Goal: Download file/media

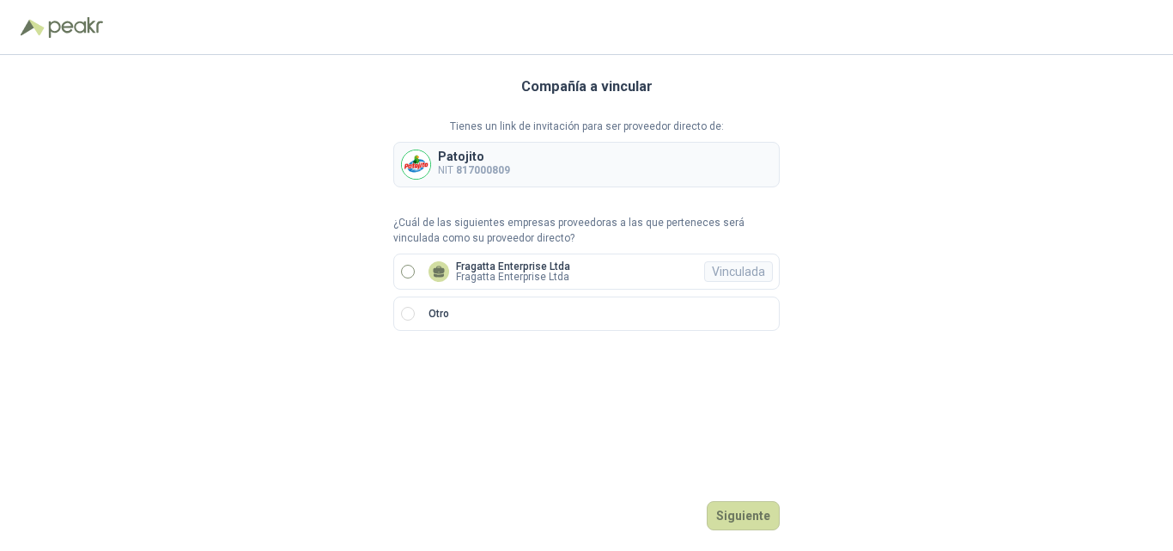
click at [488, 270] on p "Fragatta Enterprise Ltda" at bounding box center [513, 266] width 114 height 10
click at [741, 518] on button "Ingresar" at bounding box center [746, 515] width 68 height 29
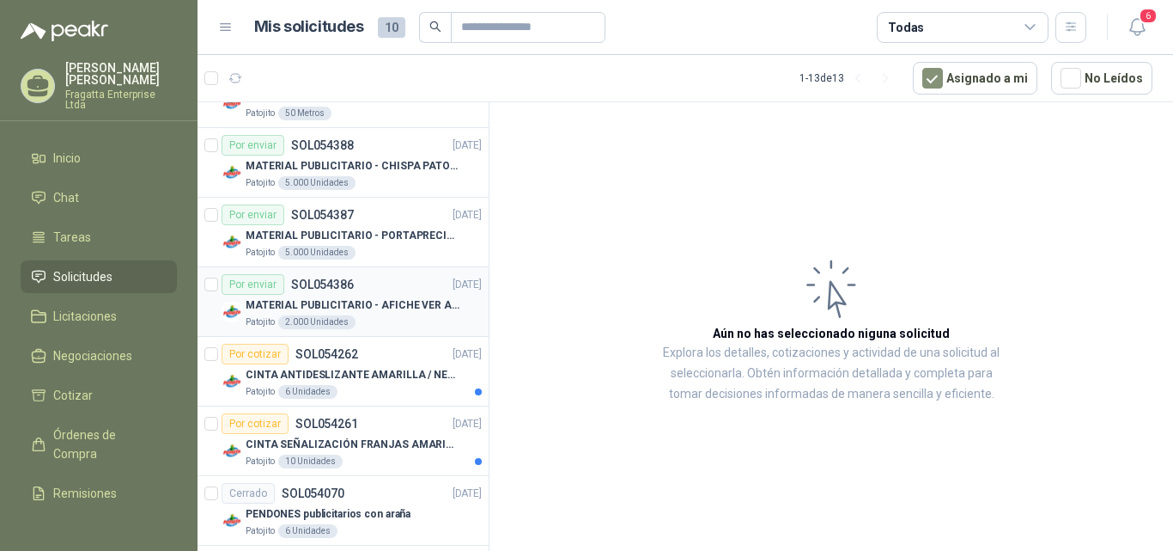
scroll to position [269, 0]
click at [392, 301] on p "MATERIAL PUBLICITARIO - AFICHE VER ADJUNTO" at bounding box center [353, 307] width 214 height 16
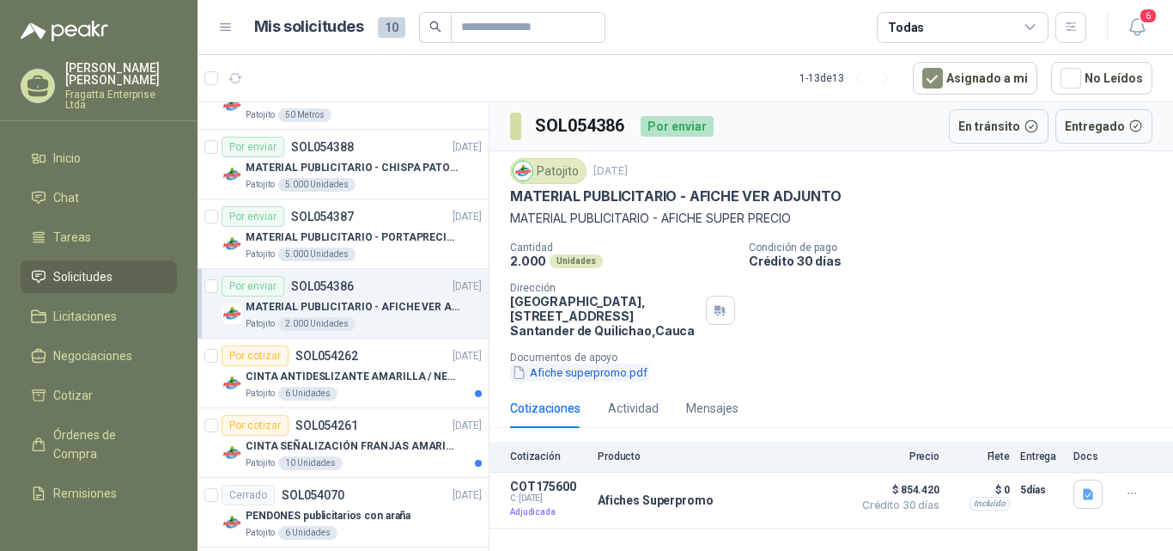
click at [618, 372] on button "Afiche superpromo.pdf" at bounding box center [579, 372] width 139 height 18
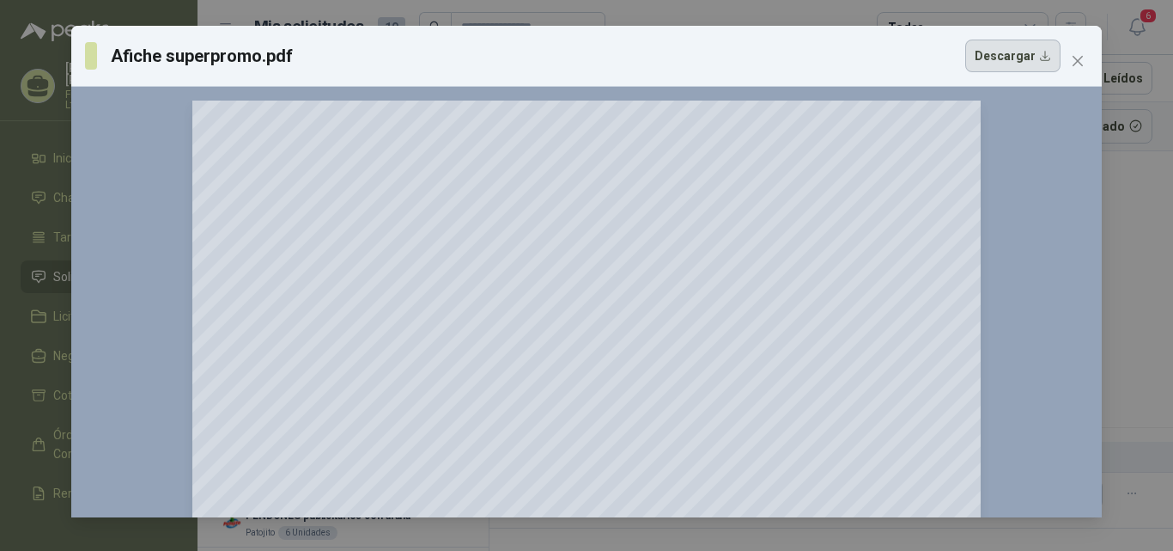
click at [1036, 51] on button "Descargar" at bounding box center [1012, 56] width 95 height 33
